Goal: Find specific page/section: Find specific page/section

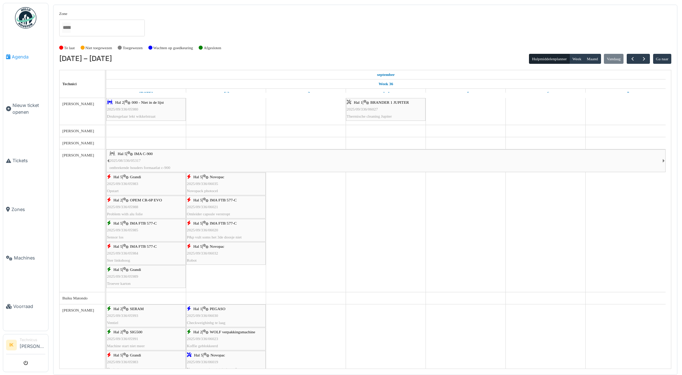
click at [16, 55] on span "Agenda" at bounding box center [29, 57] width 34 height 7
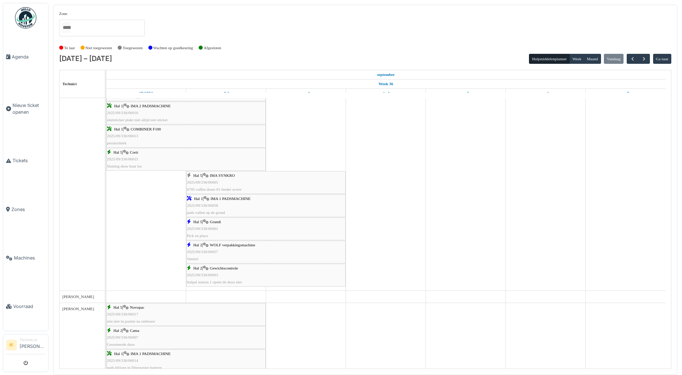
click at [223, 178] on div "Hal 5 | IMA SYNKRO 2025/09/336/06065 0705 coffee doser 01 feeder screw" at bounding box center [266, 182] width 158 height 21
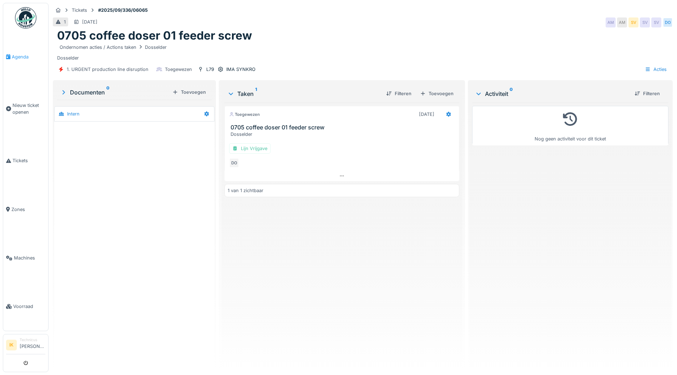
click at [15, 56] on span "Agenda" at bounding box center [29, 57] width 34 height 7
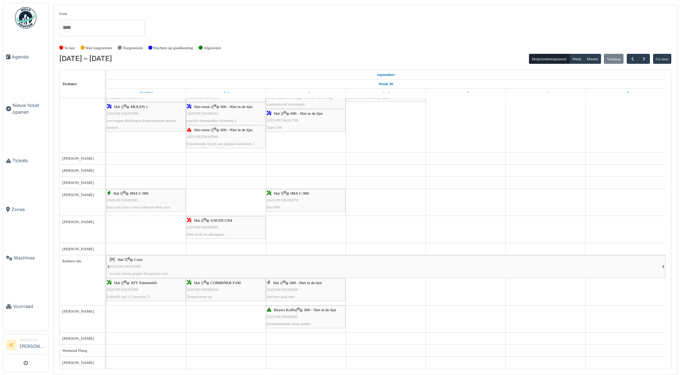
click at [287, 198] on span "2025/09/336/06070" at bounding box center [282, 200] width 31 height 4
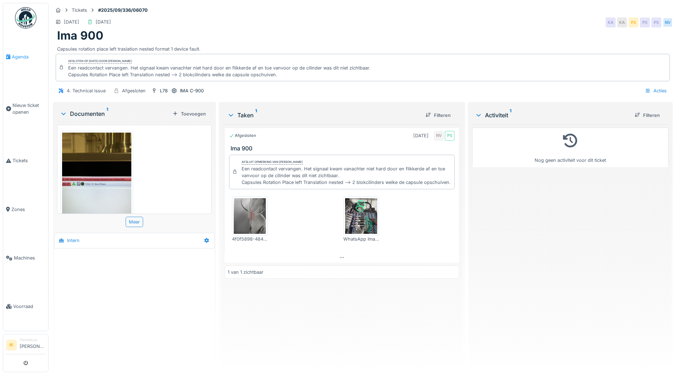
click at [19, 55] on span "Agenda" at bounding box center [29, 57] width 34 height 7
